Goal: Task Accomplishment & Management: Manage account settings

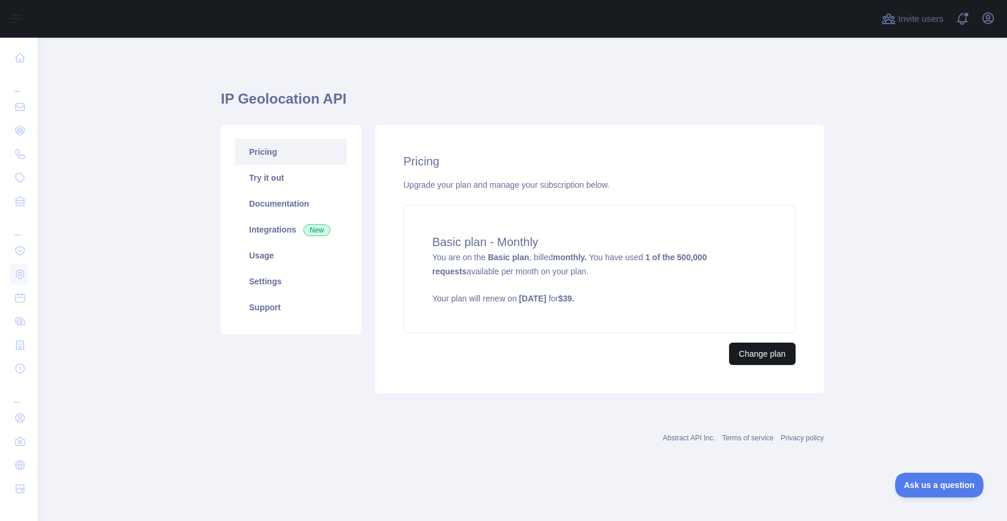
click at [778, 351] on button "Change plan" at bounding box center [762, 354] width 67 height 22
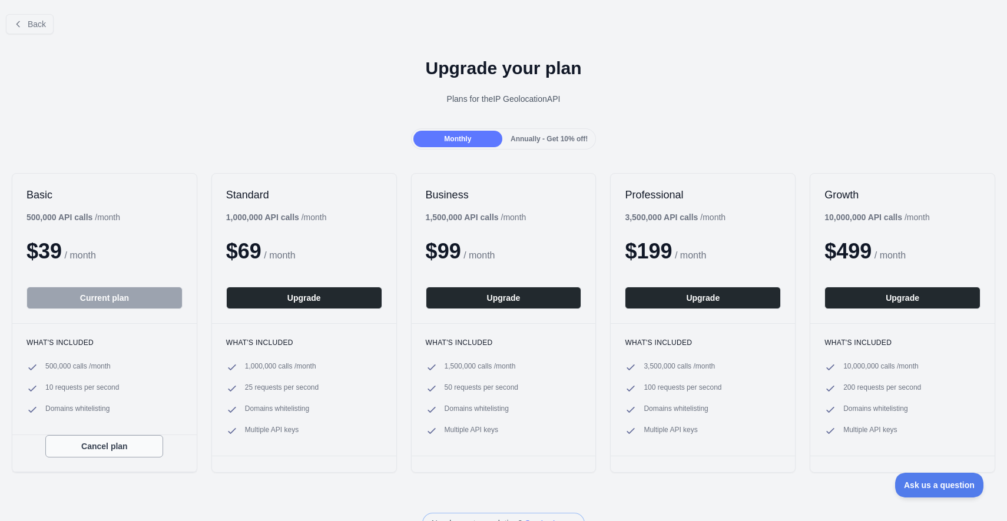
click at [125, 445] on button "Cancel plan" at bounding box center [104, 446] width 118 height 22
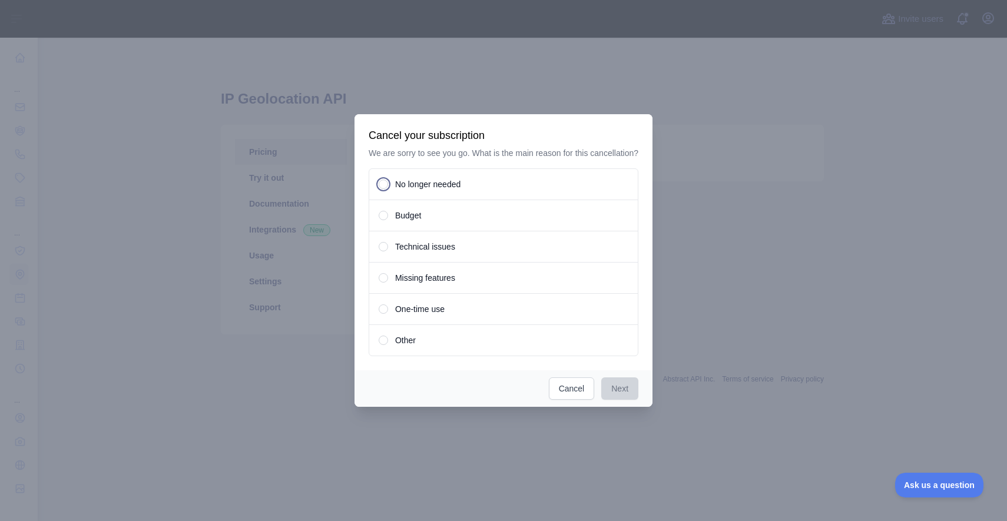
click at [382, 186] on span at bounding box center [384, 185] width 4 height 4
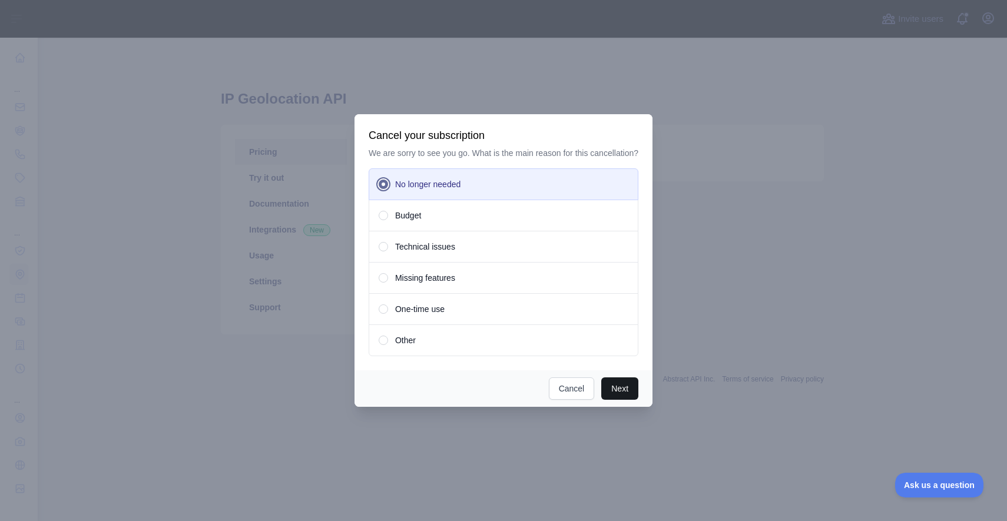
click at [613, 390] on button "Next" at bounding box center [620, 389] width 37 height 22
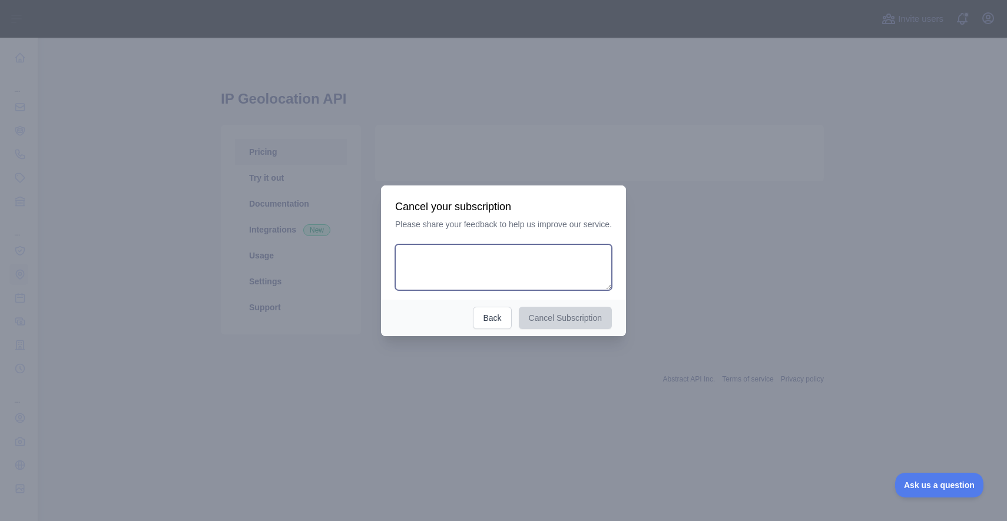
click at [475, 277] on textarea at bounding box center [503, 268] width 217 height 46
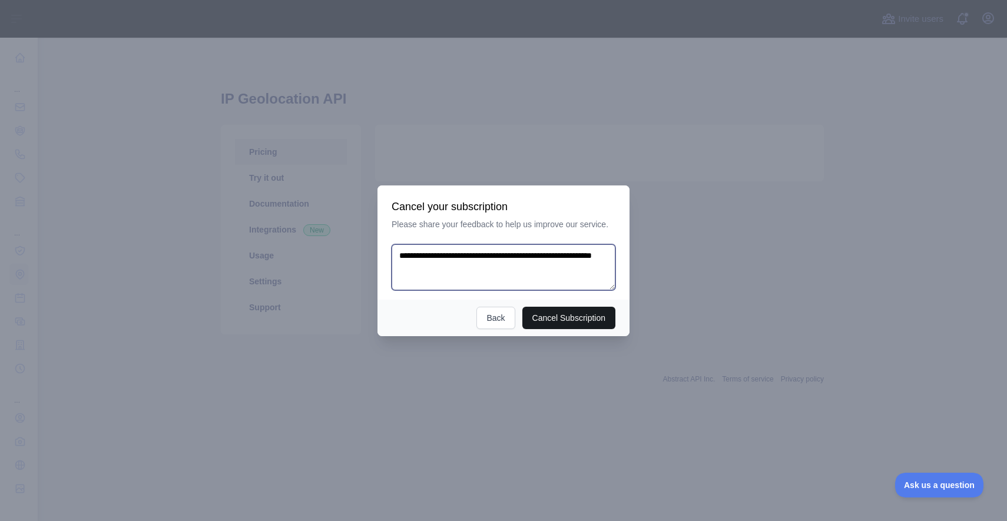
type textarea "**********"
click at [587, 316] on button "Cancel Subscription" at bounding box center [570, 318] width 94 height 22
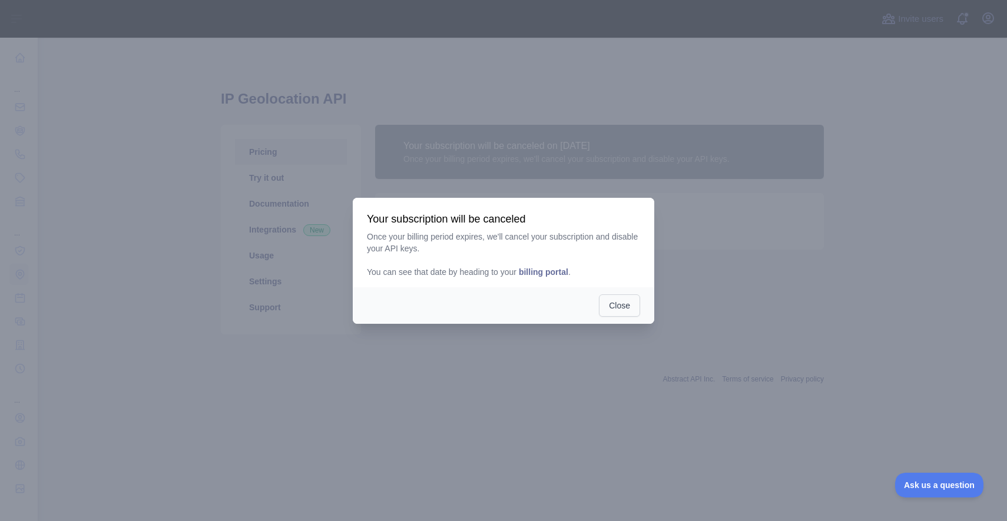
click at [619, 307] on button "Close" at bounding box center [619, 306] width 41 height 22
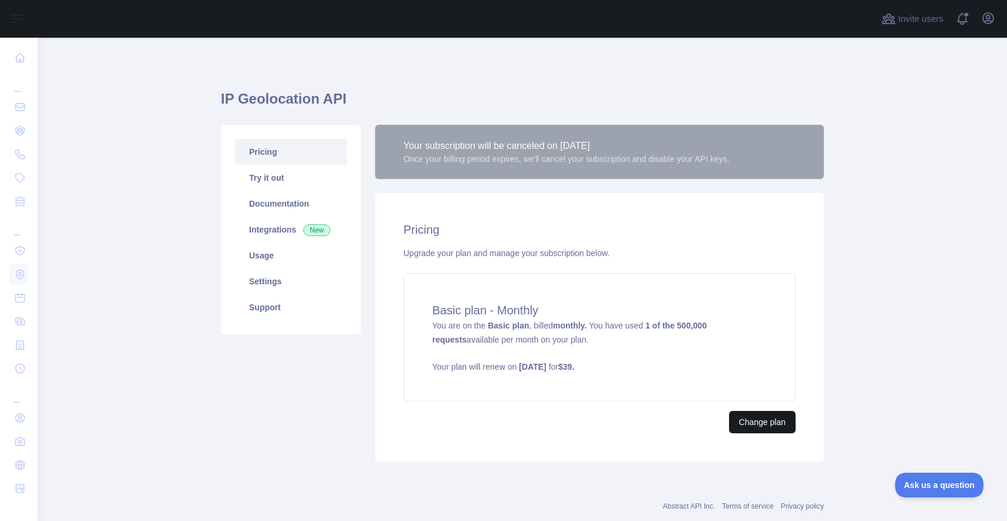
click at [767, 421] on button "Change plan" at bounding box center [762, 422] width 67 height 22
